Goal: Information Seeking & Learning: Learn about a topic

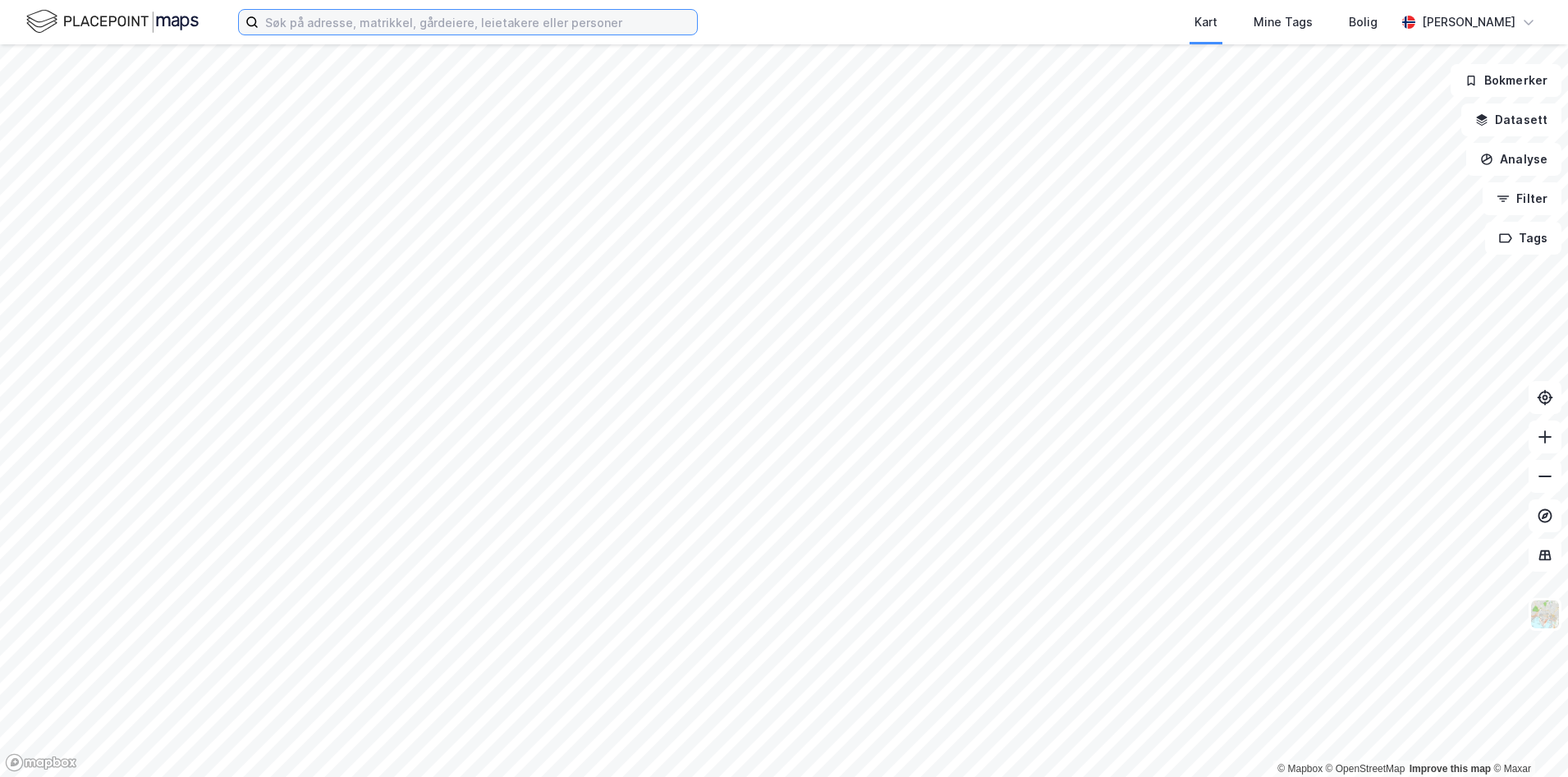
click at [421, 17] on input at bounding box center [478, 22] width 439 height 25
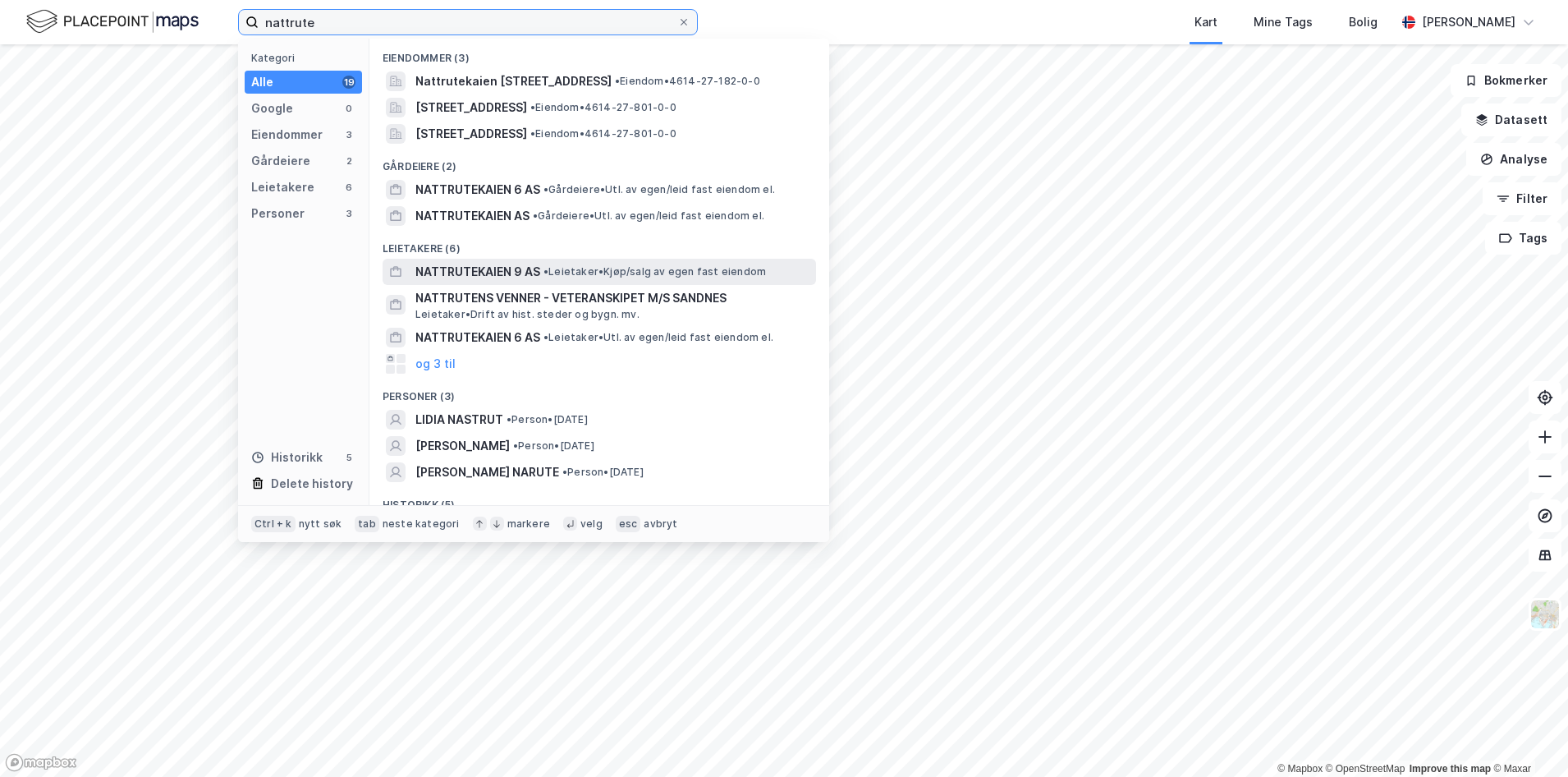
type input "nattrute"
click at [478, 271] on span "NATTRUTEKAIEN 9 AS" at bounding box center [477, 271] width 125 height 19
